Goal: Task Accomplishment & Management: Complete application form

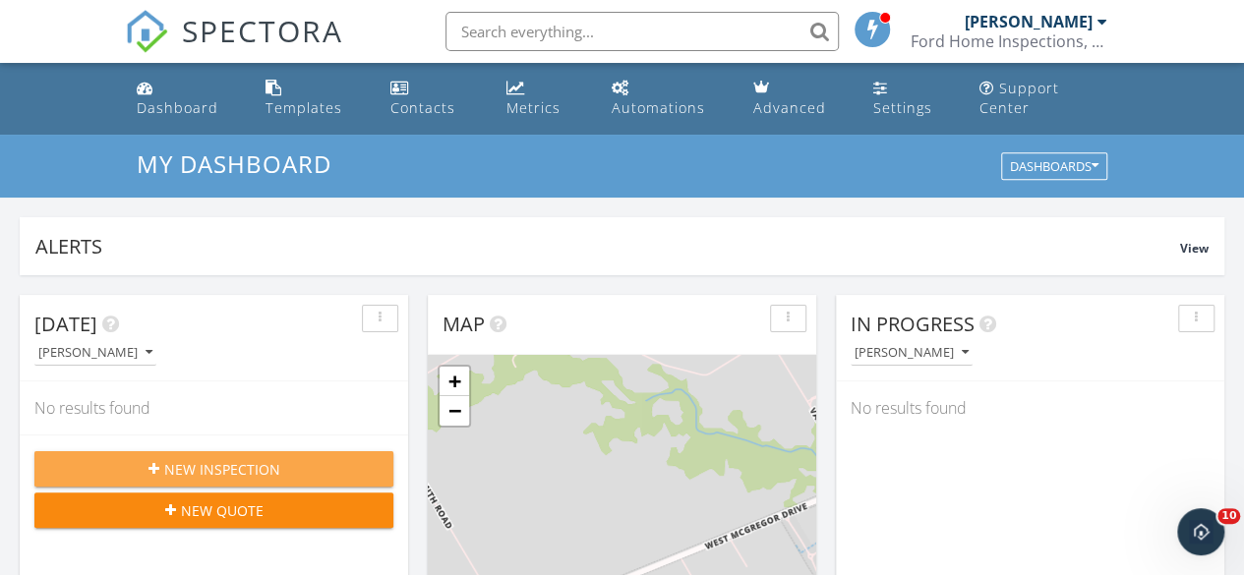
click at [233, 459] on span "New Inspection" at bounding box center [222, 469] width 116 height 21
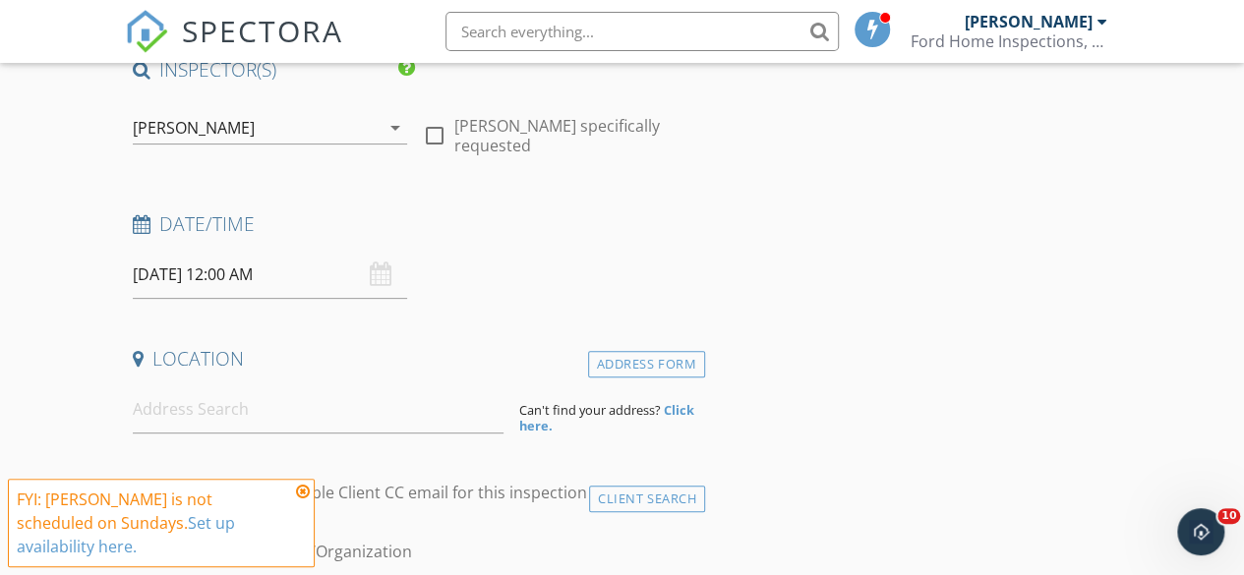
scroll to position [202, 0]
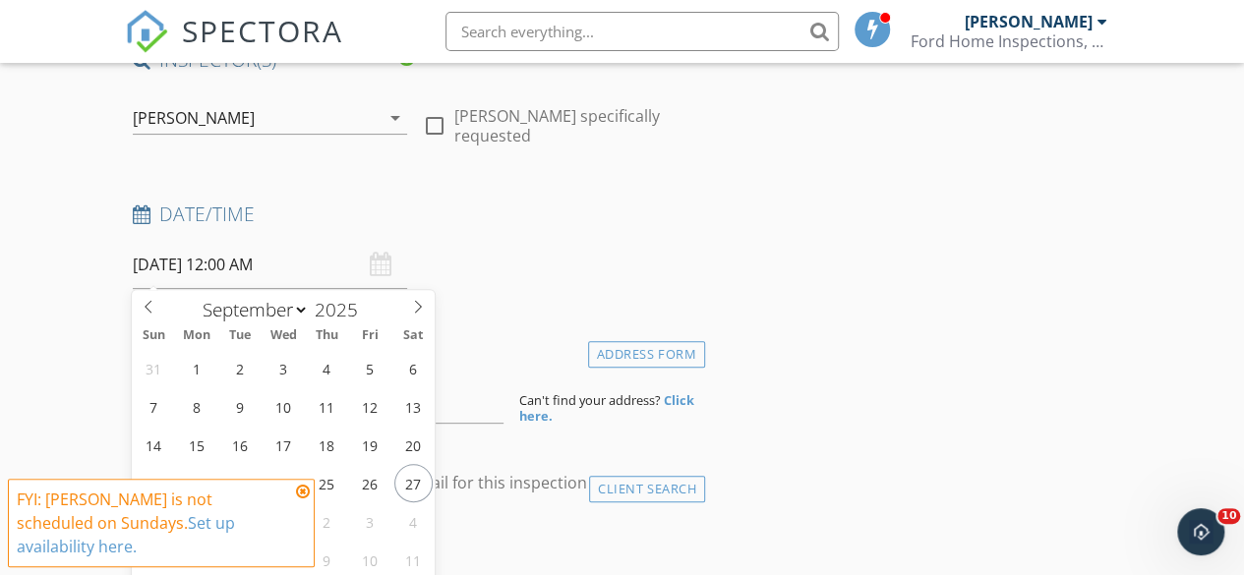
click at [236, 276] on input "[DATE] 12:00 AM" at bounding box center [270, 265] width 274 height 48
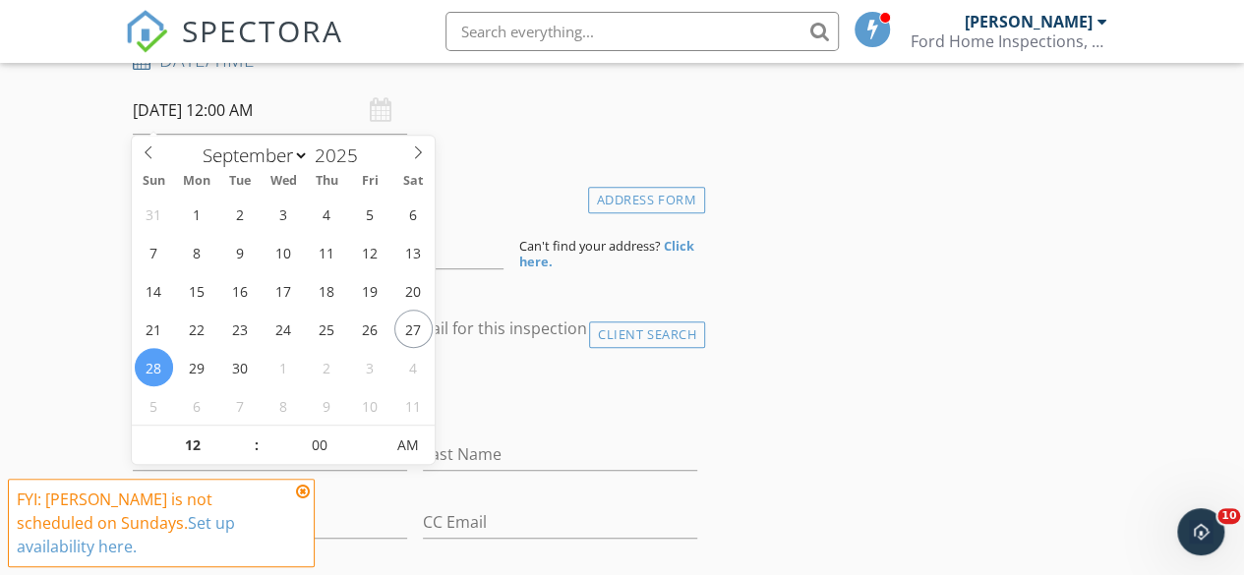
scroll to position [365, 0]
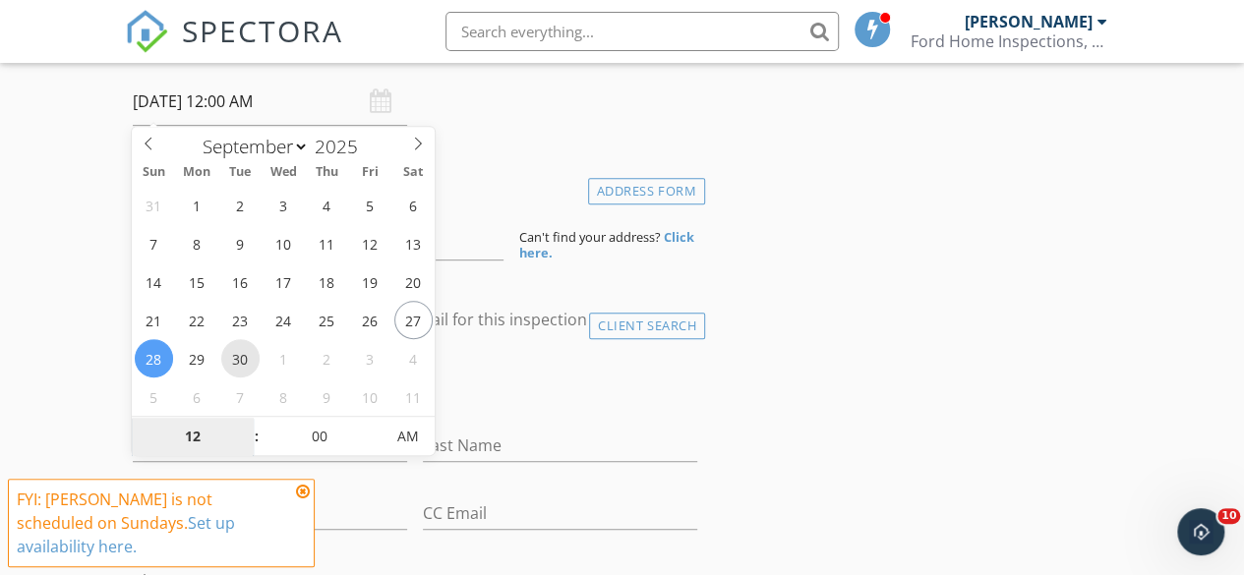
type input "[DATE] 12:00 AM"
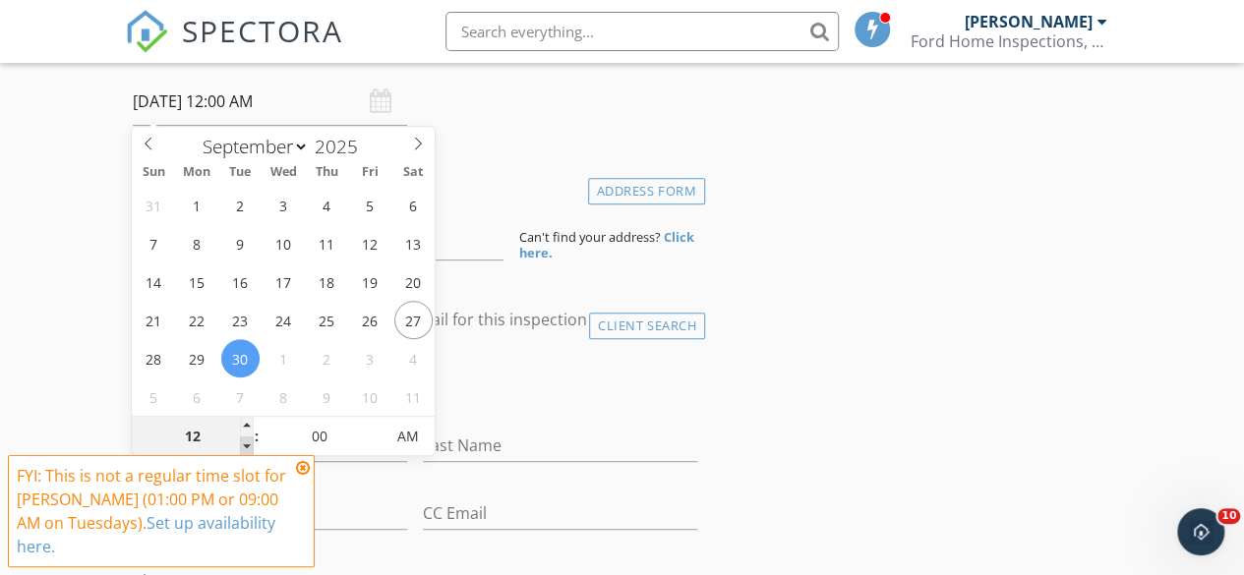
type input "11"
type input "[DATE] 11:00 PM"
click at [246, 447] on span at bounding box center [247, 447] width 14 height 20
type input "10"
type input "[DATE] 10:00 PM"
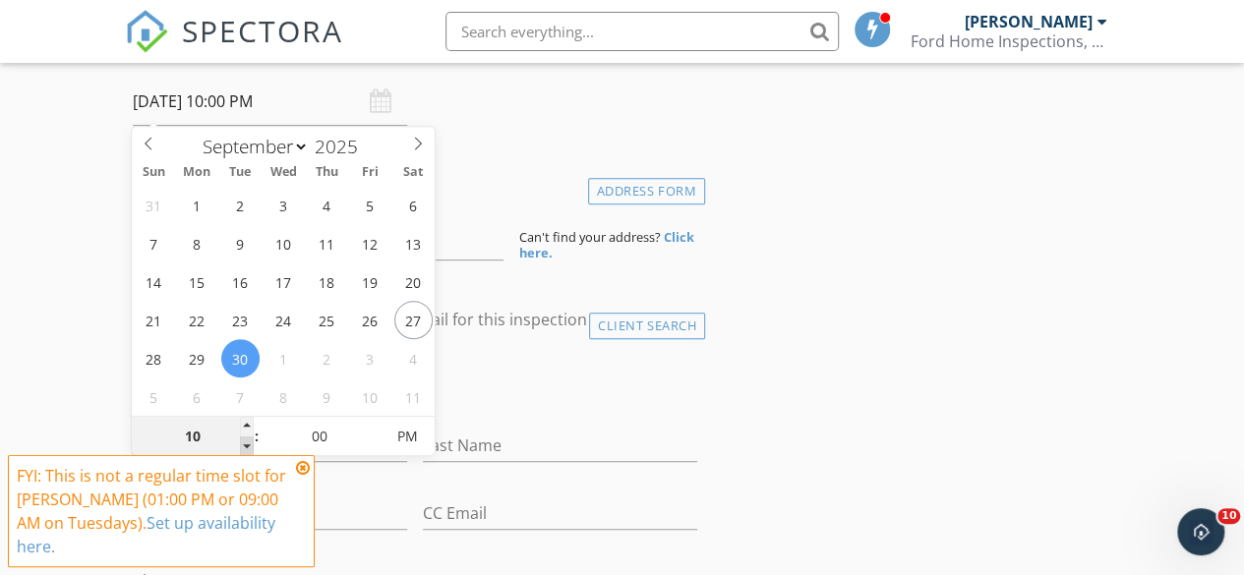
click at [246, 447] on span at bounding box center [247, 447] width 14 height 20
type input "09"
type input "[DATE] 9:00 PM"
click at [246, 447] on span at bounding box center [247, 447] width 14 height 20
type input "08"
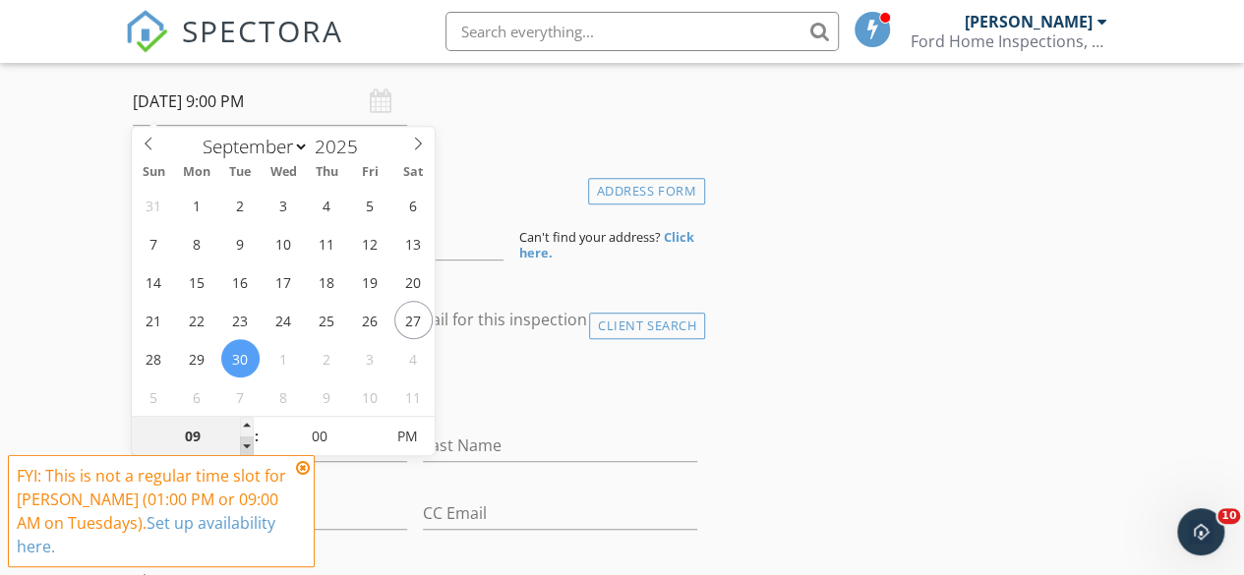
type input "09/30/2025 8:00 PM"
click at [246, 447] on span at bounding box center [247, 447] width 14 height 20
type input "09"
click at [250, 426] on span at bounding box center [247, 427] width 14 height 20
type input "[DATE] 9:00 AM"
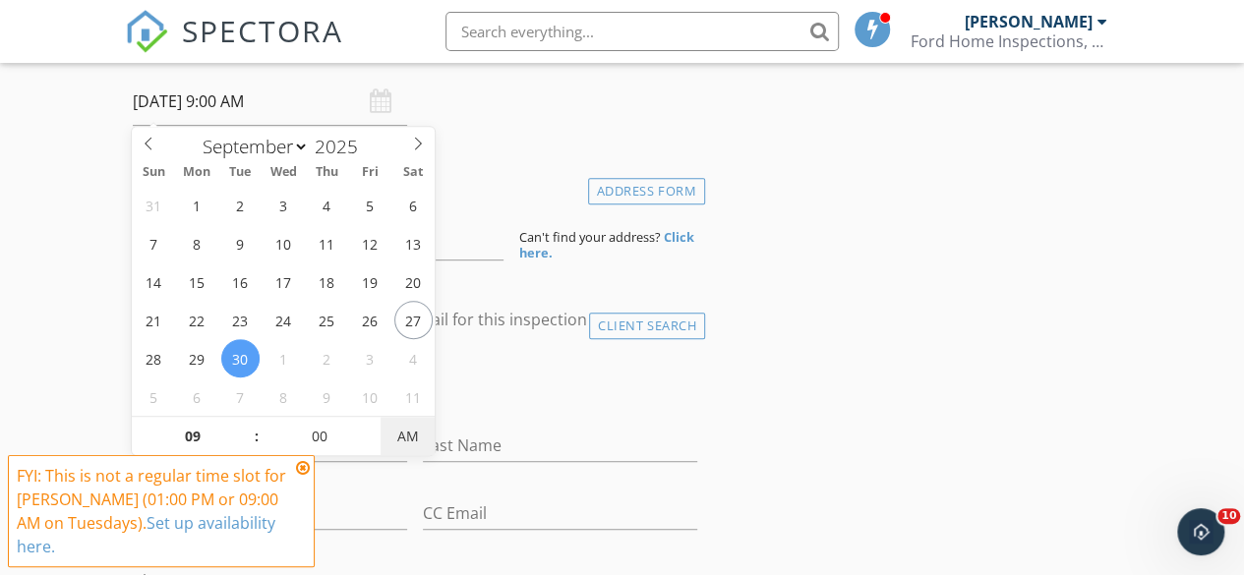
click at [419, 437] on span "AM" at bounding box center [407, 436] width 54 height 39
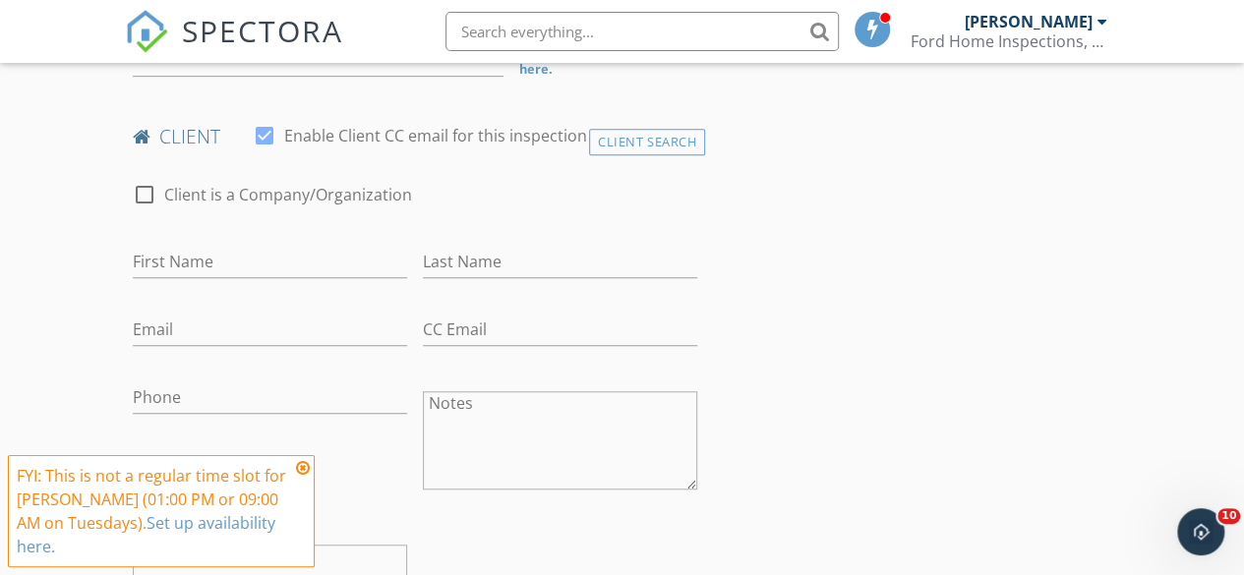
scroll to position [552, 0]
click at [208, 245] on input "First Name" at bounding box center [270, 259] width 274 height 32
type input "Laurel"
click at [474, 261] on input "Last Name" at bounding box center [560, 259] width 274 height 32
type input "[PERSON_NAME]"
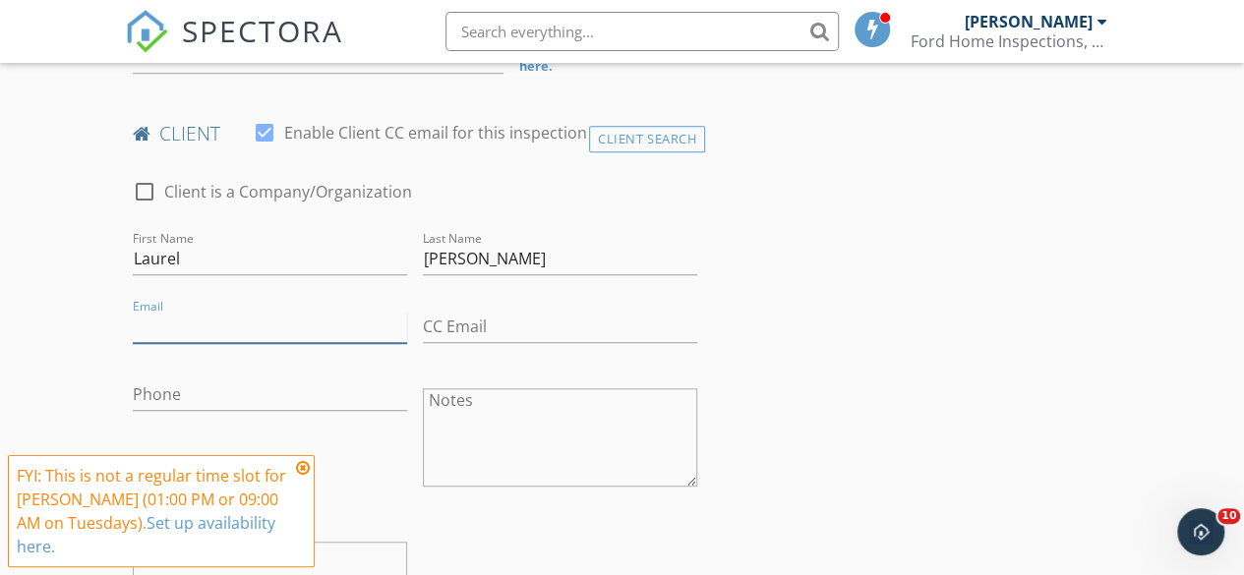
click at [179, 320] on input "Email" at bounding box center [270, 327] width 274 height 32
type input "[EMAIL_ADDRESS][DOMAIN_NAME]"
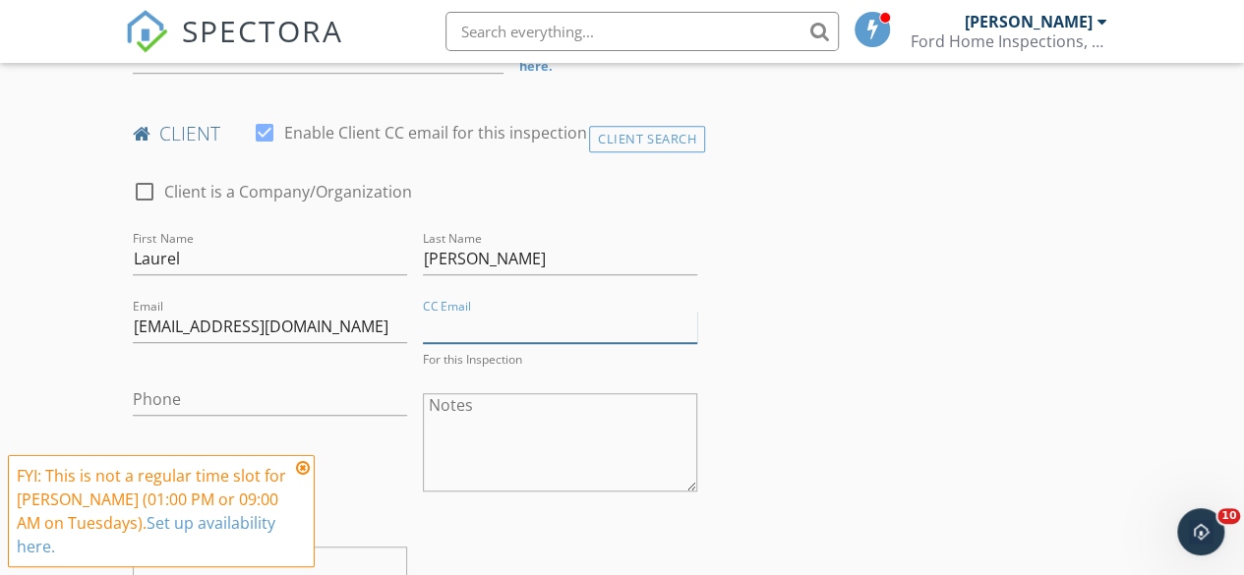
click at [486, 317] on input "CC Email" at bounding box center [560, 327] width 274 height 32
type input "[PERSON_NAME][EMAIL_ADDRESS][DOMAIN_NAME]"
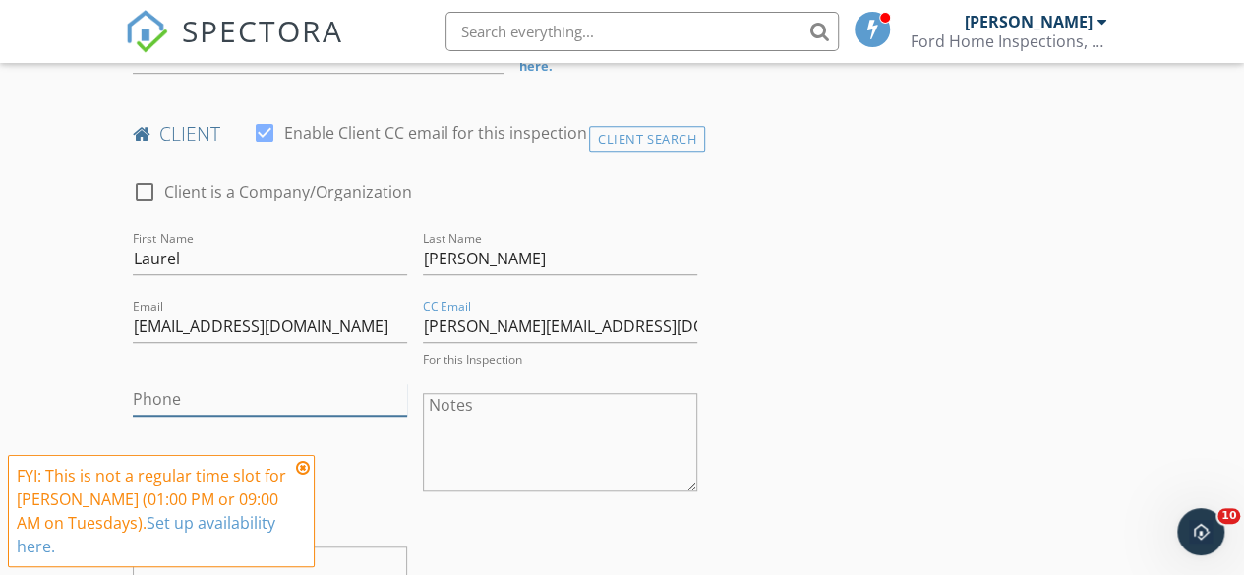
click at [211, 396] on input "Phone" at bounding box center [270, 399] width 274 height 32
type input "[PHONE_NUMBER]"
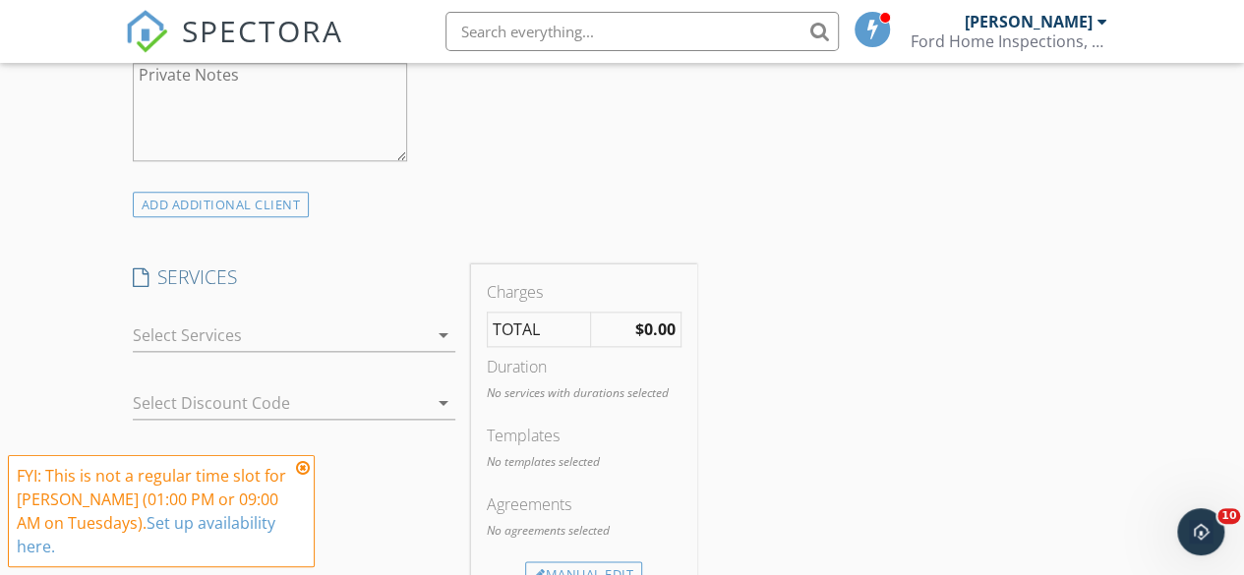
scroll to position [1049, 0]
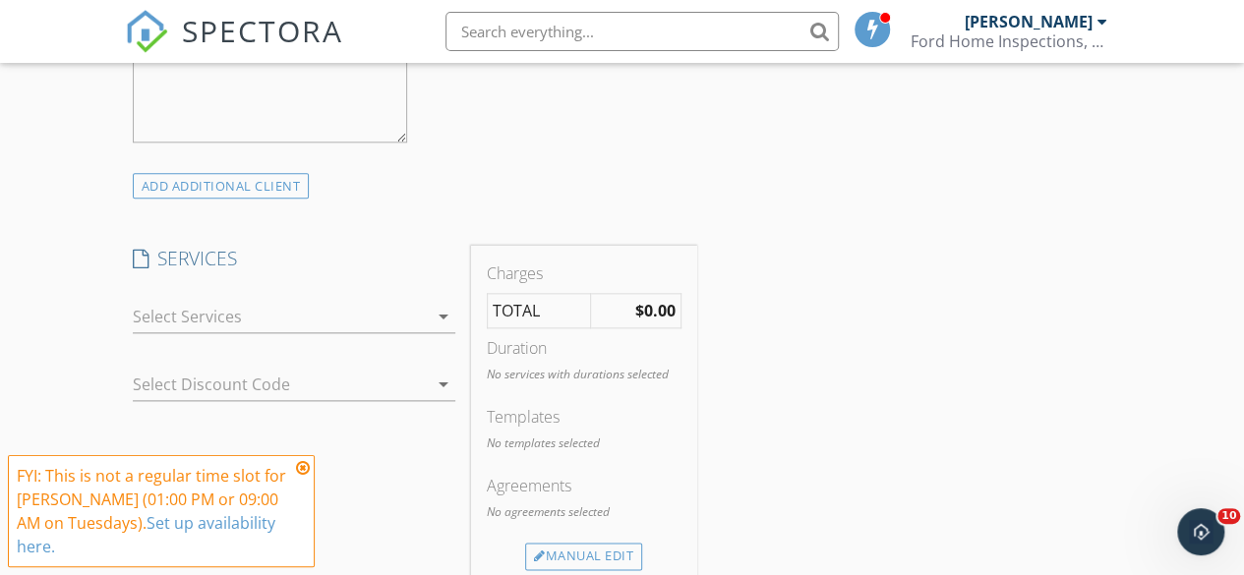
click at [442, 315] on icon "arrow_drop_down" at bounding box center [444, 317] width 24 height 24
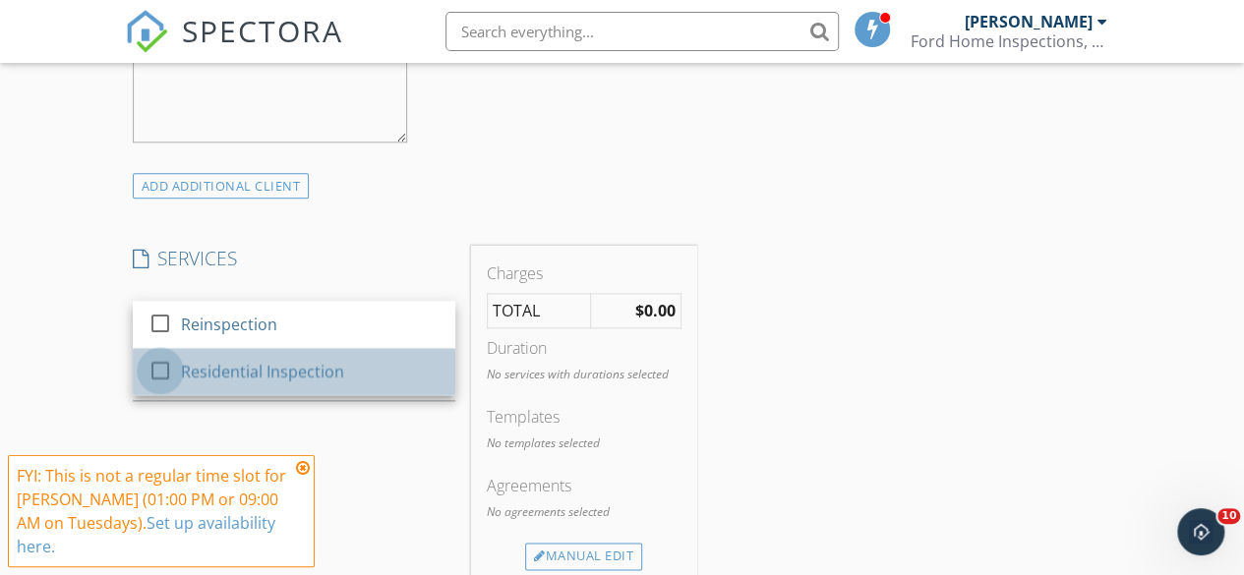
click at [161, 367] on div at bounding box center [160, 370] width 33 height 33
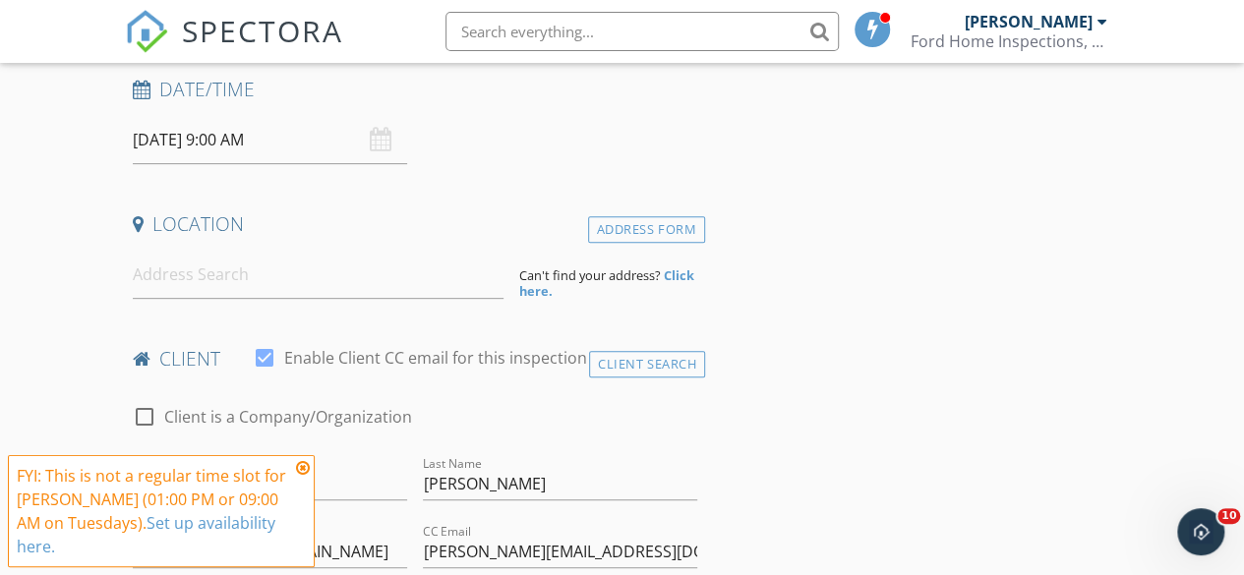
scroll to position [322, 0]
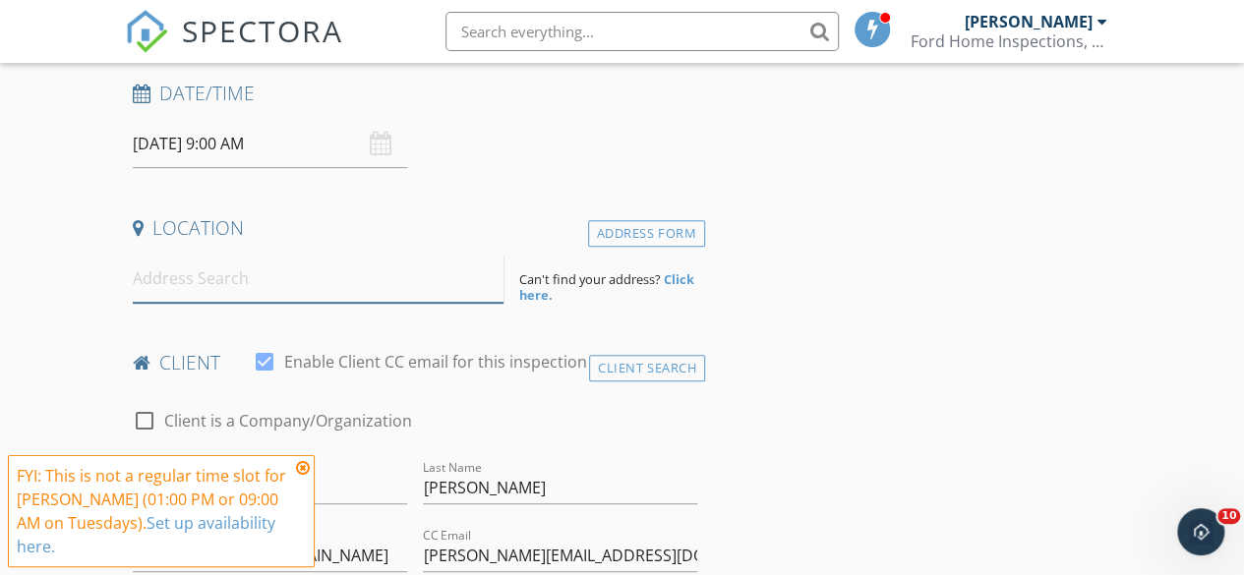
click at [201, 288] on input at bounding box center [319, 279] width 372 height 48
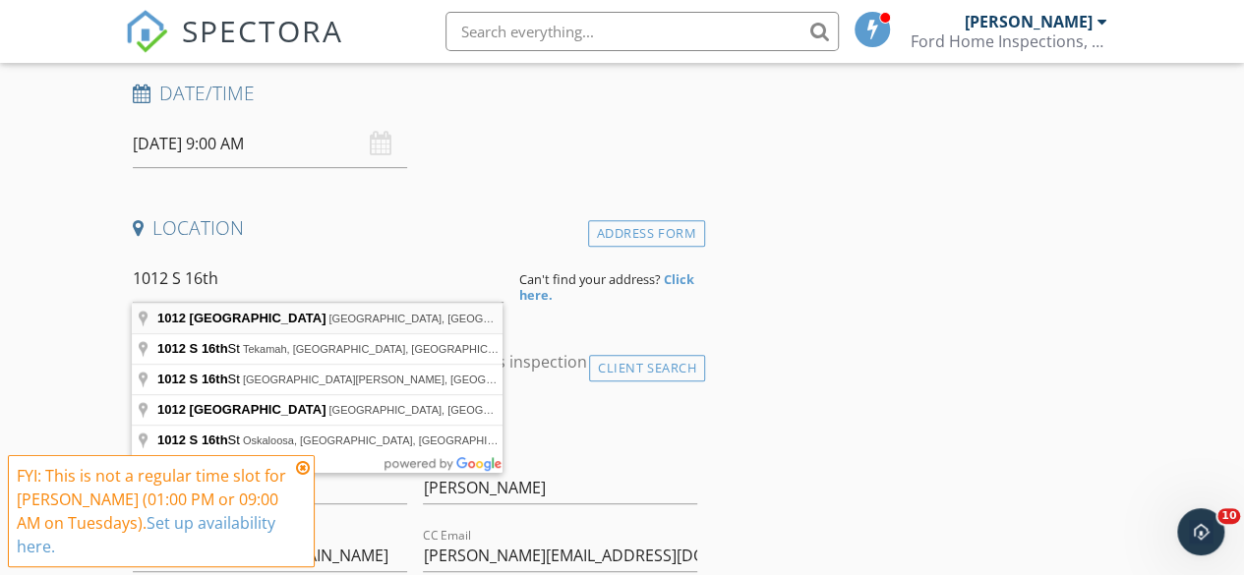
type input "1012 South 16th Street, Waco, TX, USA"
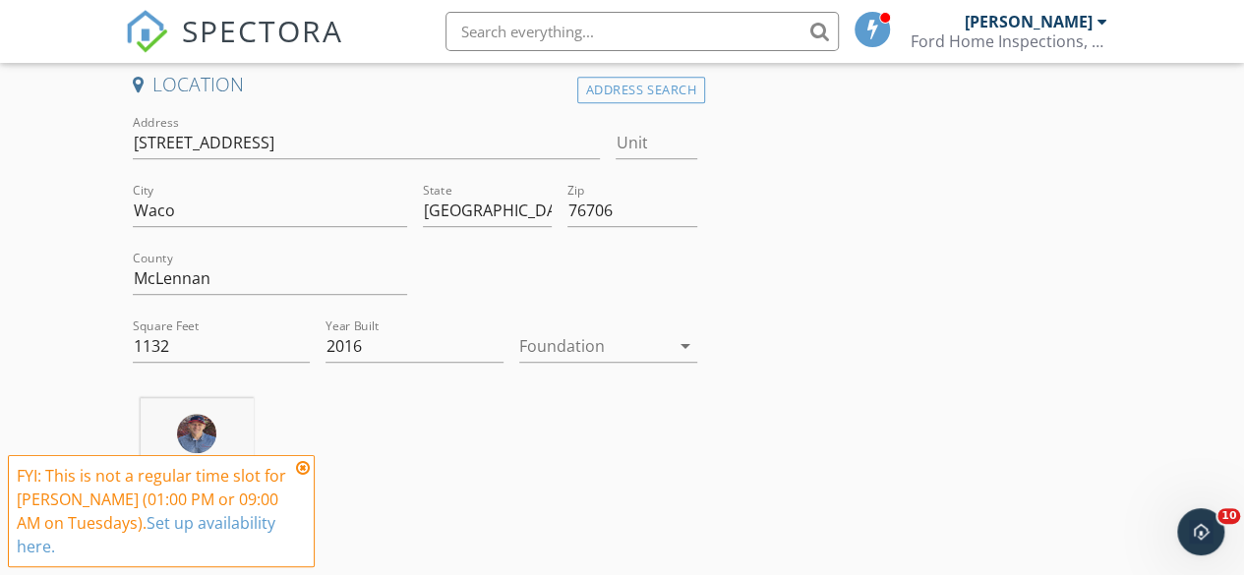
scroll to position [466, 0]
click at [691, 341] on icon "arrow_drop_down" at bounding box center [685, 346] width 24 height 24
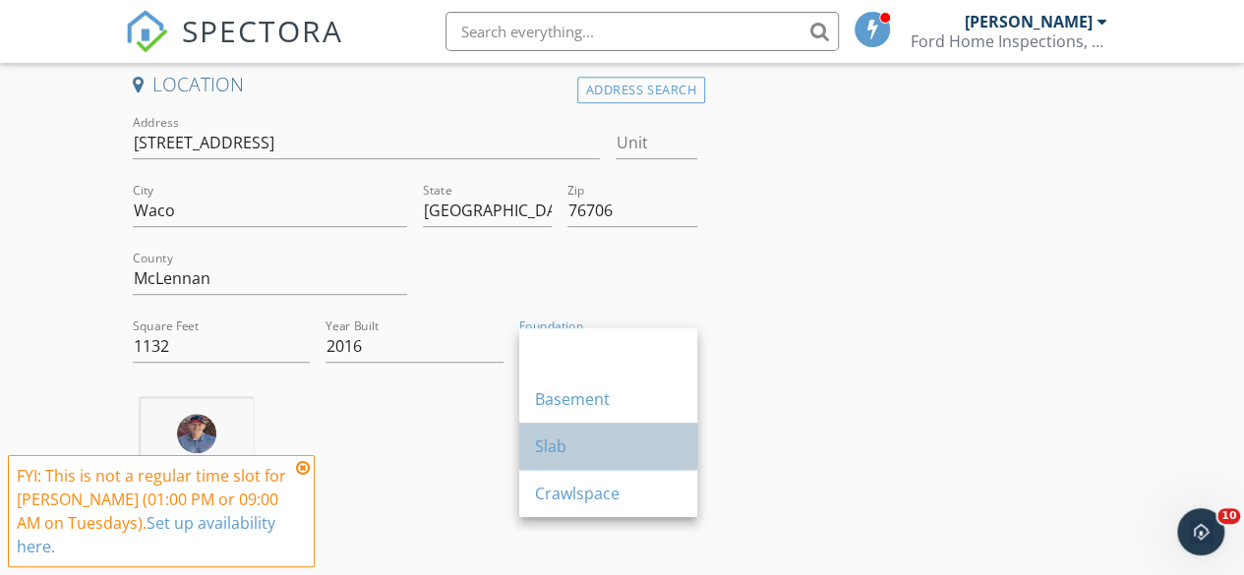
click at [553, 435] on div "Slab" at bounding box center [608, 447] width 146 height 24
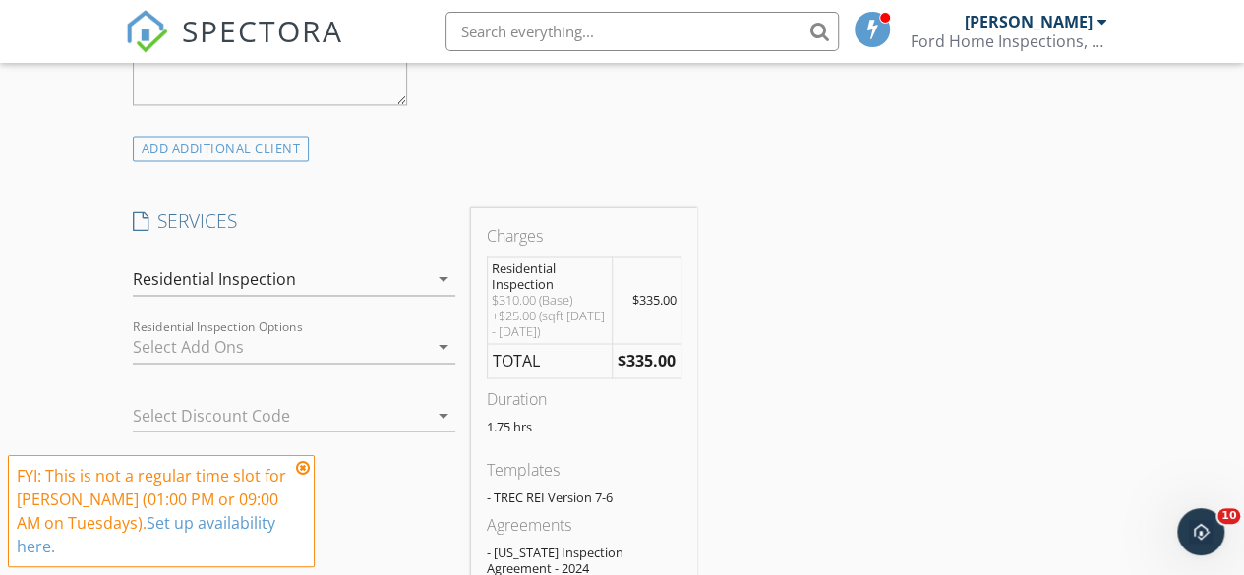
scroll to position [1491, 0]
click at [304, 476] on icon at bounding box center [303, 468] width 14 height 16
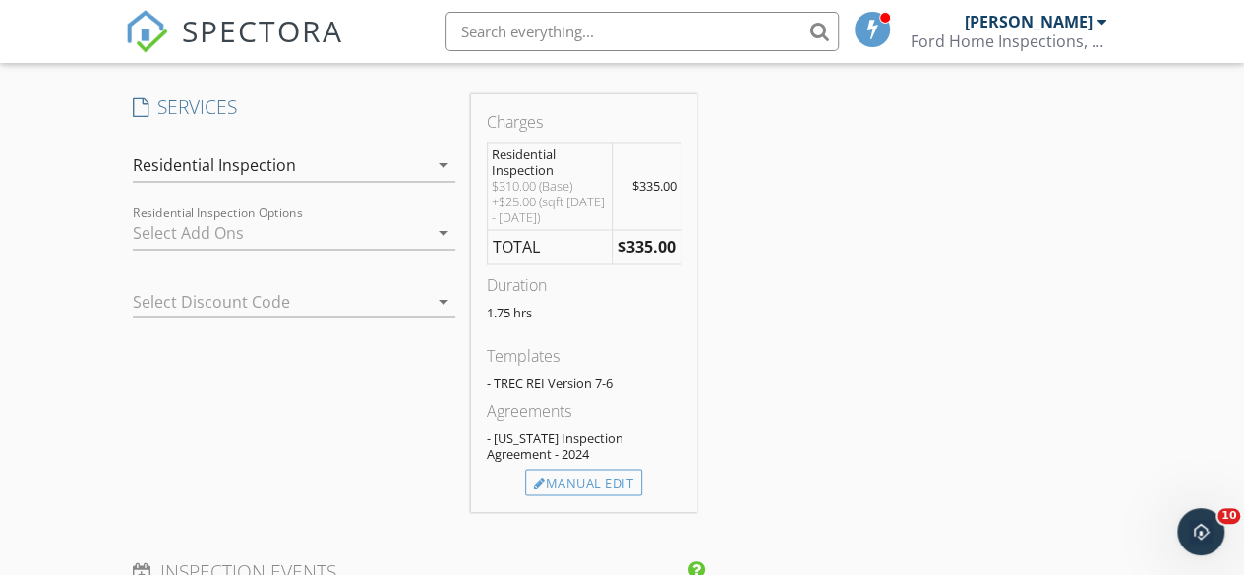
scroll to position [1609, 0]
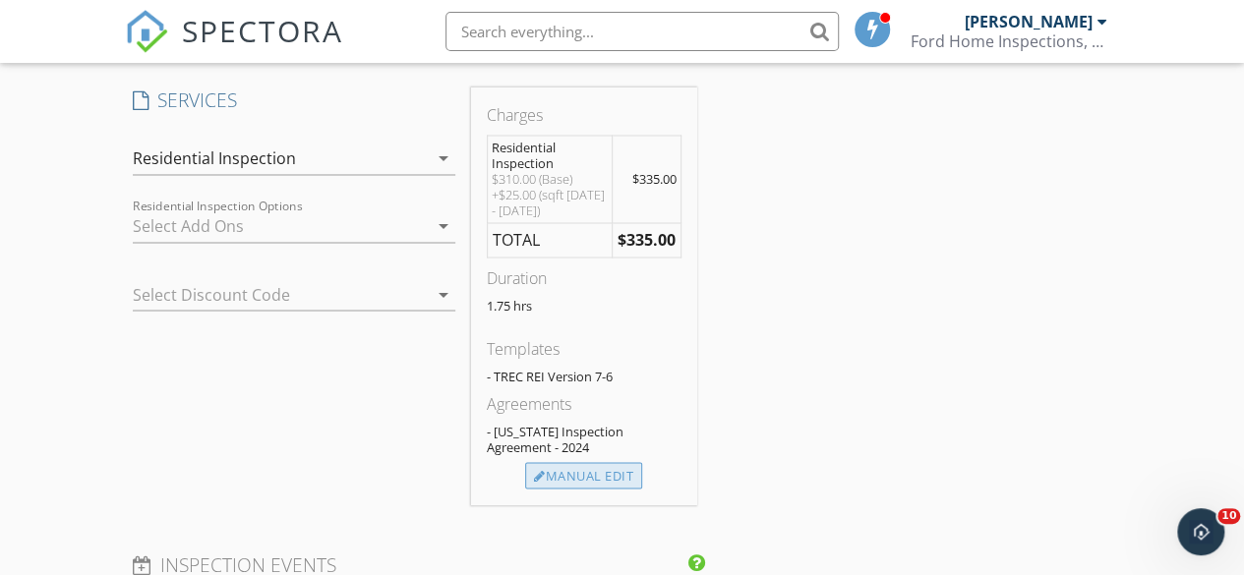
click at [554, 472] on div "Manual Edit" at bounding box center [583, 476] width 117 height 28
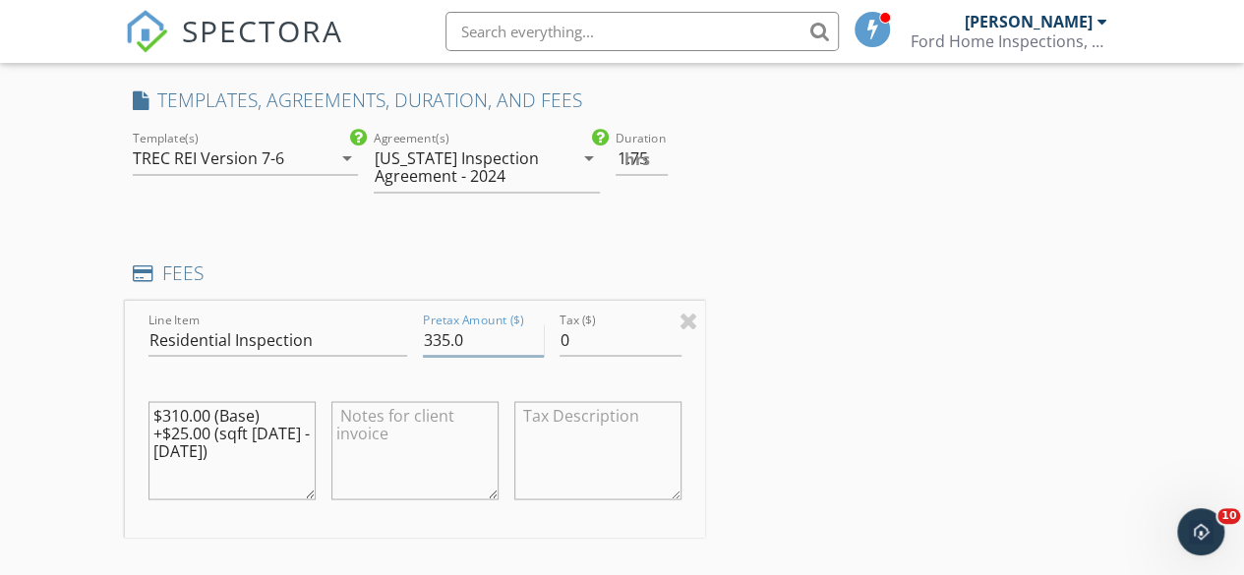
click at [447, 326] on input "335.0" at bounding box center [484, 339] width 122 height 32
type input "350.0"
click at [944, 238] on div "INSPECTOR(S) check_box Jason Ford PRIMARY Jason Ford arrow_drop_down check_box_…" at bounding box center [622, 367] width 995 height 3456
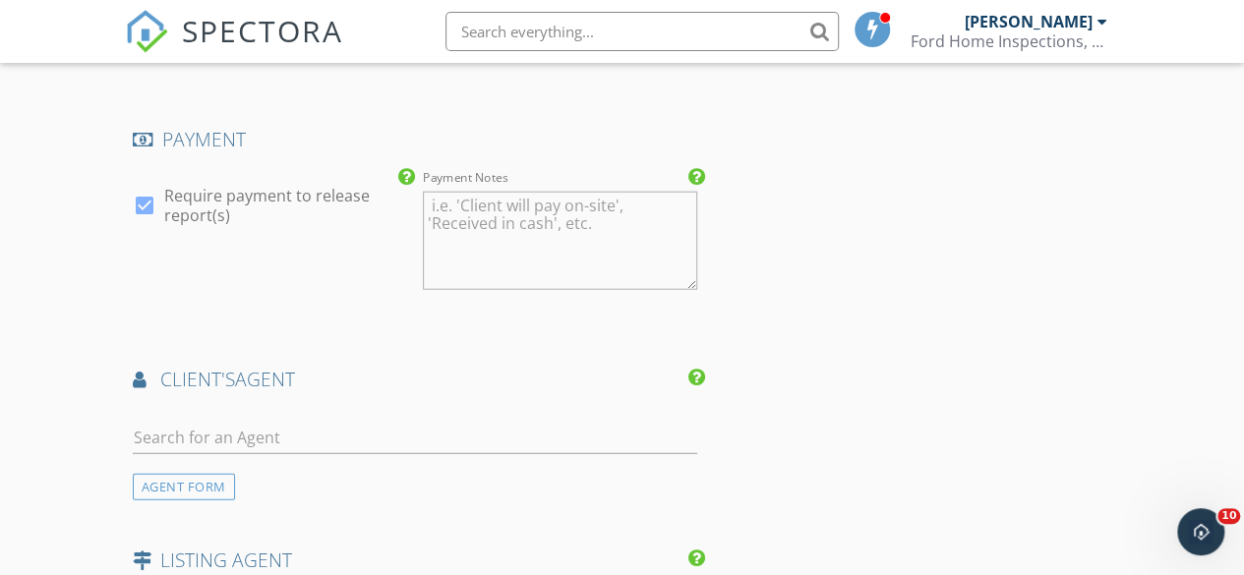
scroll to position [2340, 0]
click at [244, 430] on input "text" at bounding box center [415, 438] width 564 height 32
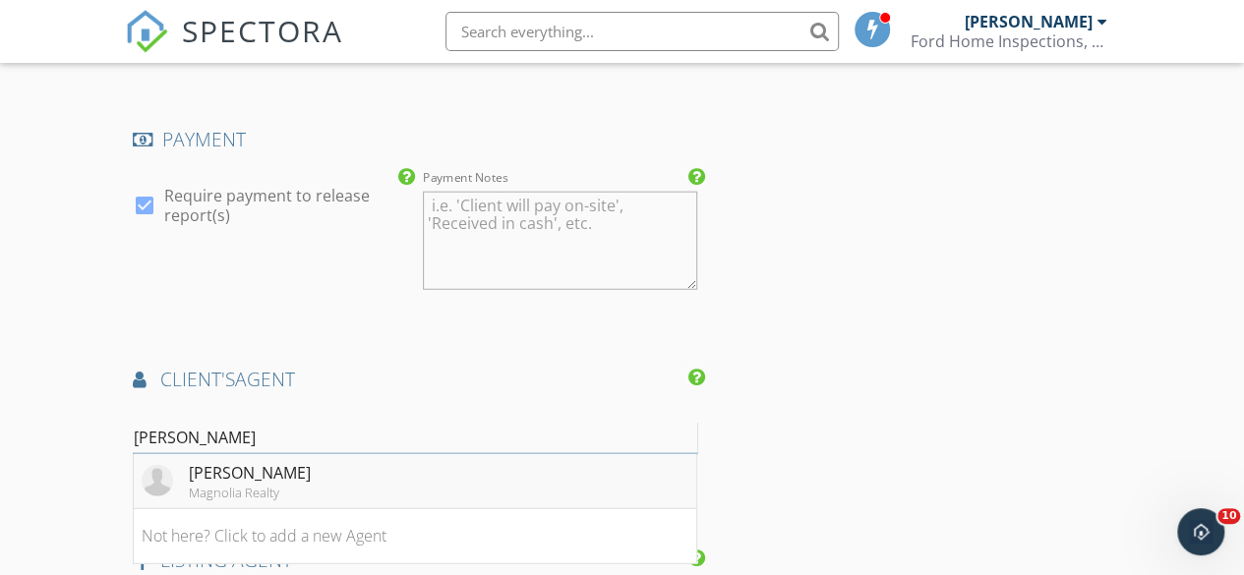
type input "[PERSON_NAME]"
click at [241, 477] on div "[PERSON_NAME]" at bounding box center [250, 473] width 122 height 24
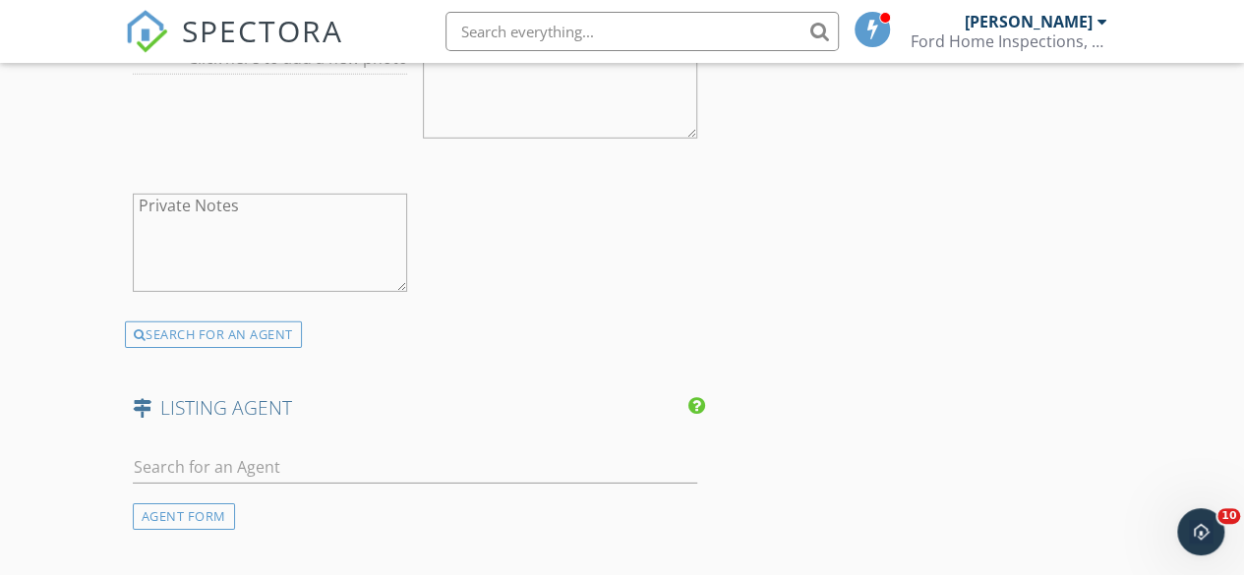
scroll to position [2942, 0]
click at [219, 437] on div at bounding box center [415, 469] width 564 height 64
click at [222, 448] on input "text" at bounding box center [415, 464] width 564 height 32
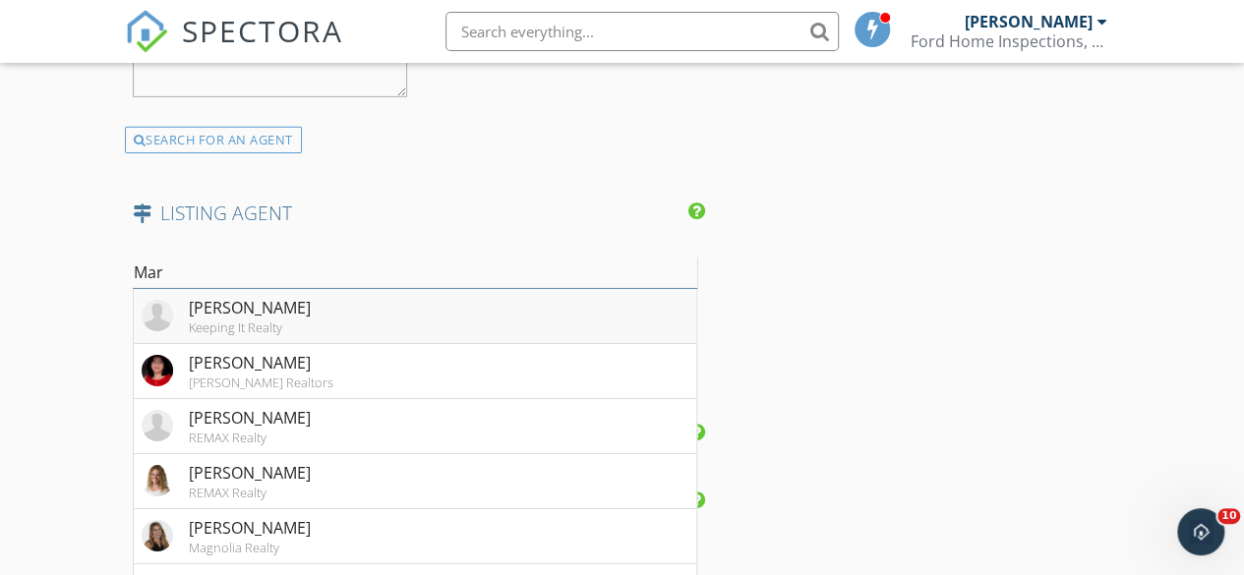
scroll to position [3157, 0]
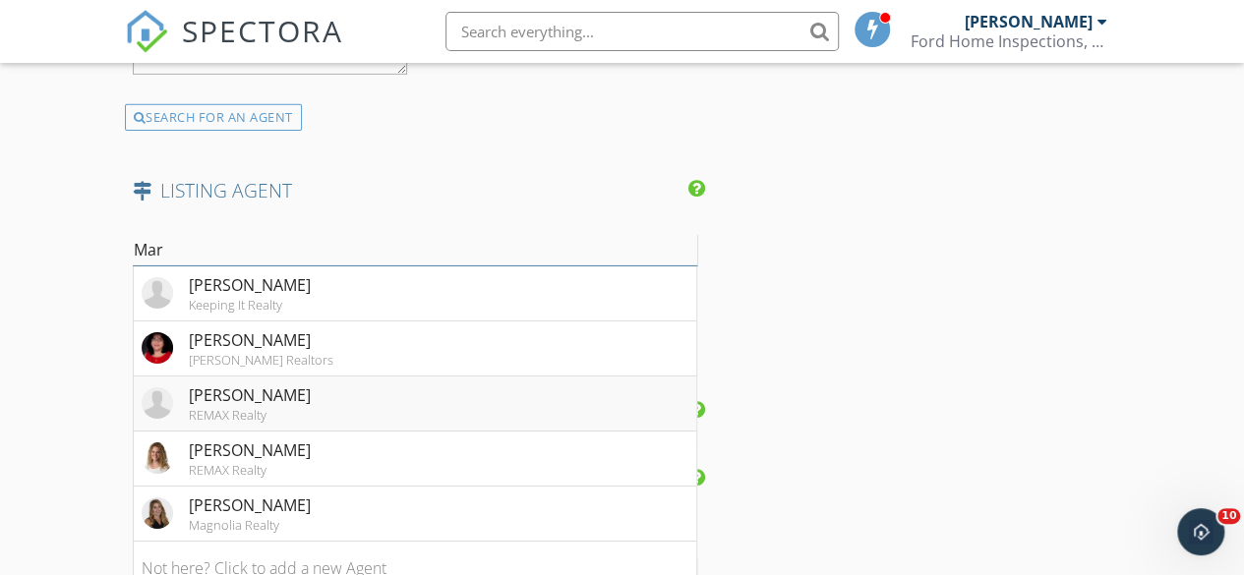
type input "Mar"
click at [254, 384] on div "[PERSON_NAME]" at bounding box center [250, 395] width 122 height 24
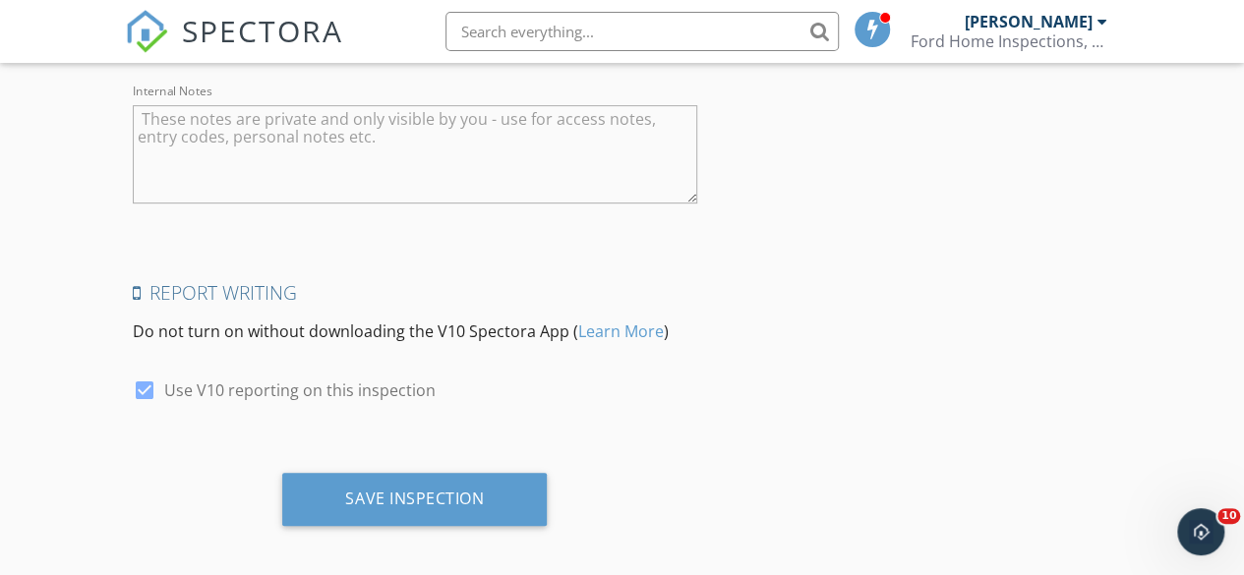
scroll to position [4062, 0]
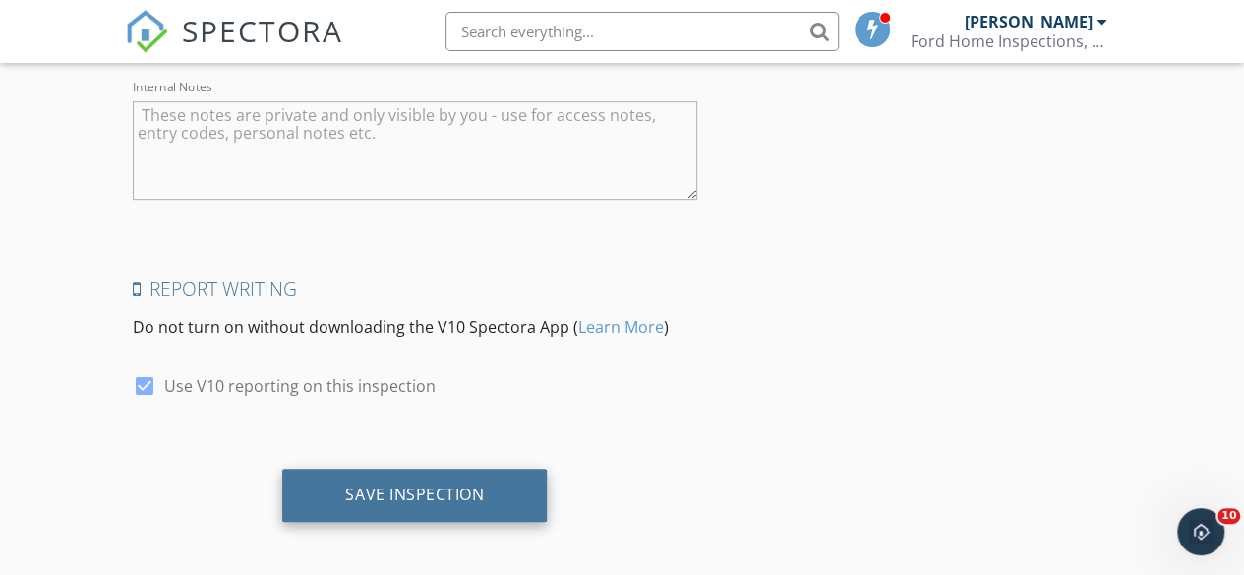
click at [415, 492] on div "Save Inspection" at bounding box center [414, 495] width 139 height 20
